Goal: Information Seeking & Learning: Find specific fact

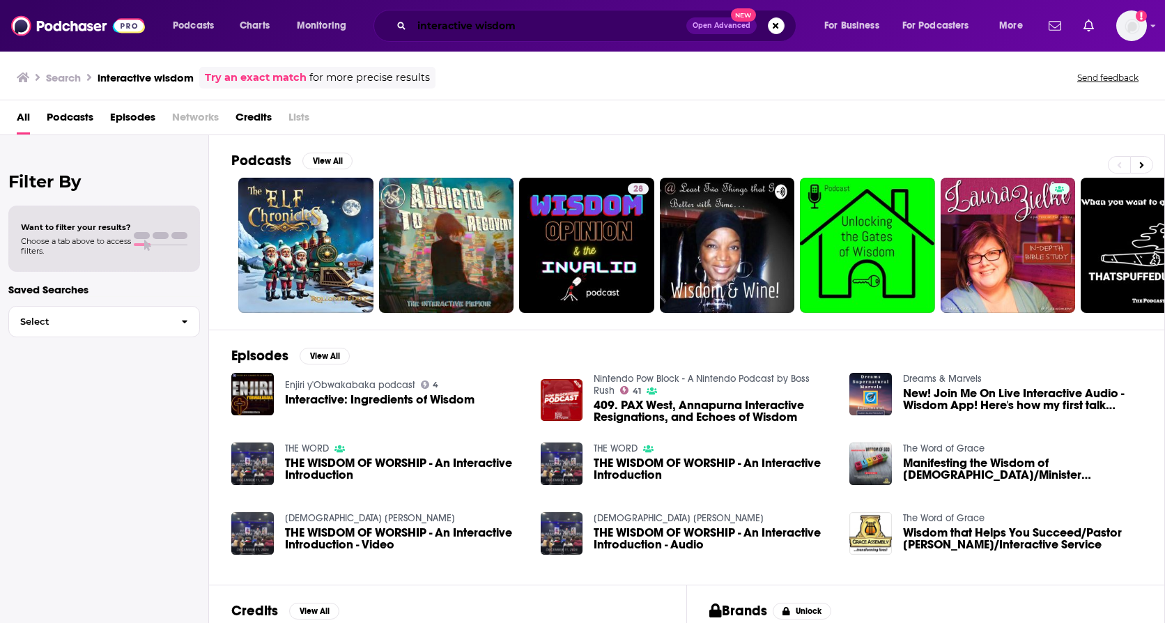
click at [520, 28] on input "interactive wisdom" at bounding box center [549, 26] width 275 height 22
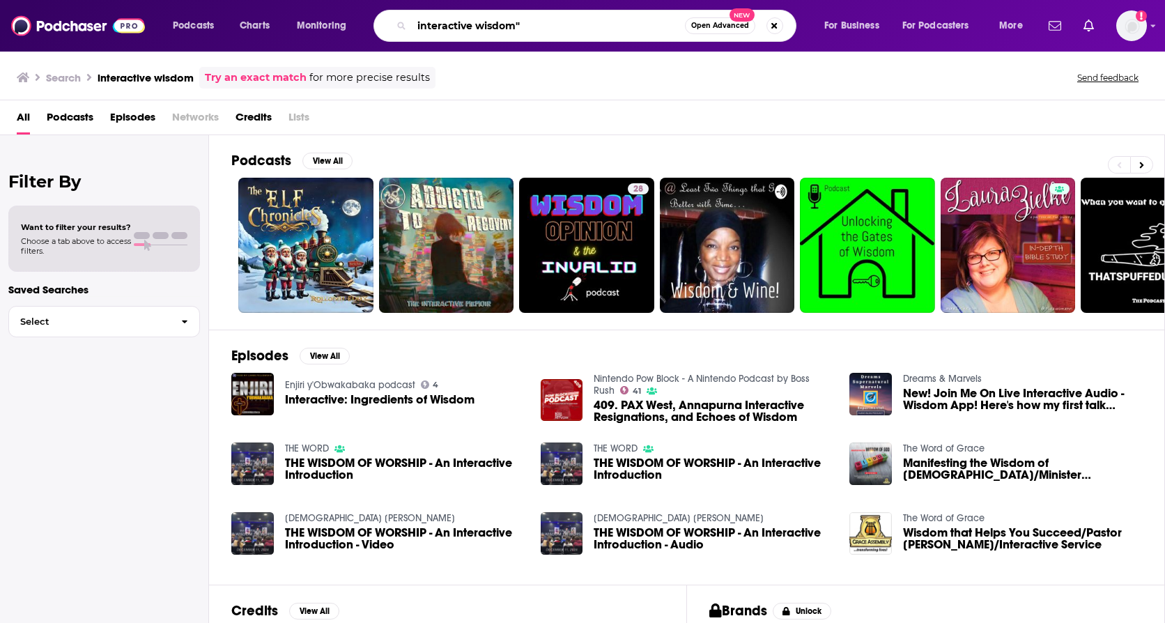
click at [417, 31] on input "interactive wisdom"" at bounding box center [548, 26] width 273 height 22
type input ""interactive wisdom""
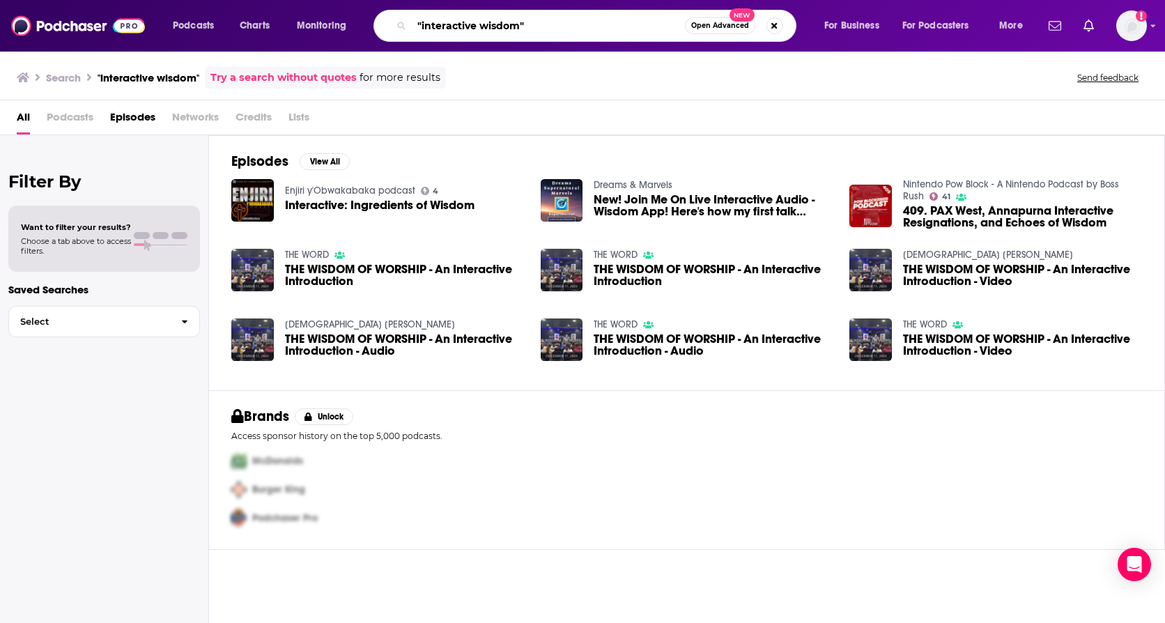
drag, startPoint x: 546, startPoint y: 25, endPoint x: 402, endPoint y: 26, distance: 144.2
click at [402, 26] on div ""interactive wisdom" Open Advanced New" at bounding box center [584, 26] width 423 height 32
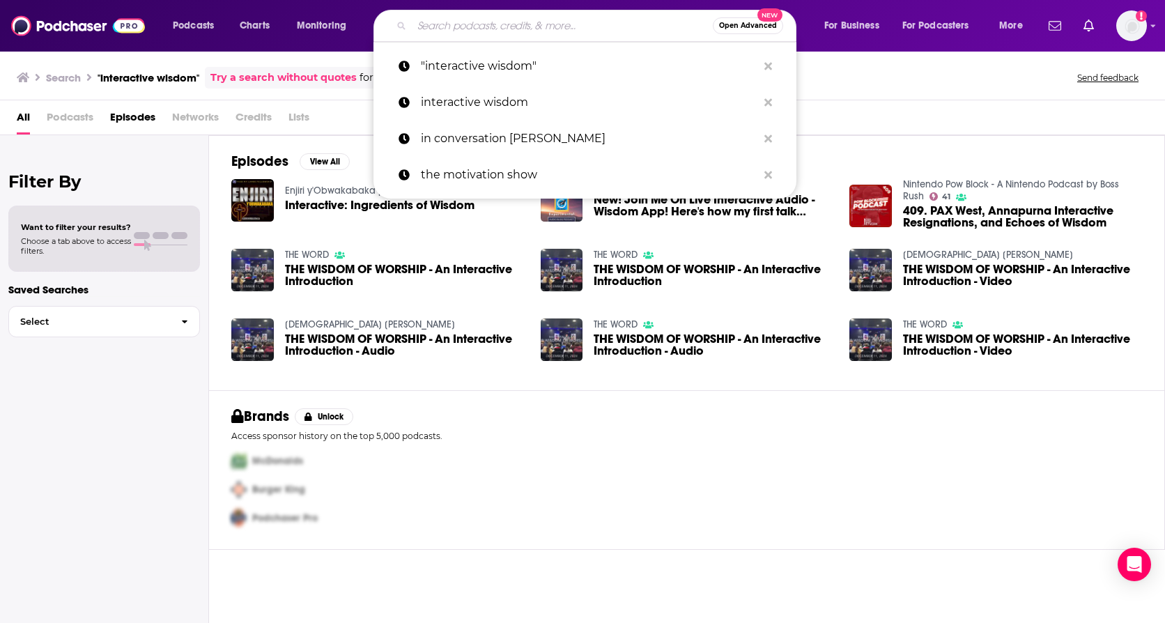
click at [342, 132] on div "All Podcasts Episodes Networks Credits Lists" at bounding box center [585, 120] width 1137 height 29
